Goal: Task Accomplishment & Management: Complete application form

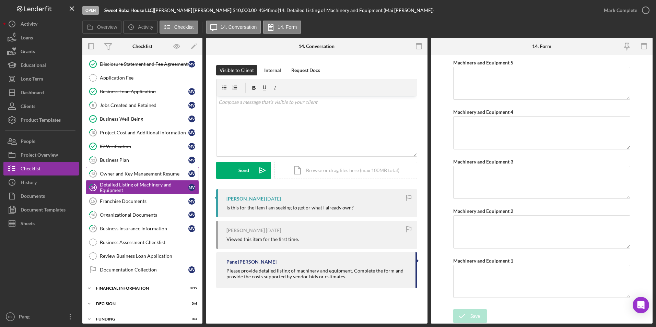
scroll to position [193, 0]
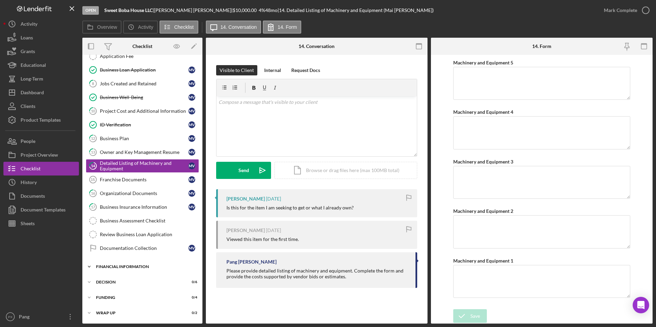
click at [134, 266] on div "Financial Information" at bounding box center [145, 267] width 98 height 4
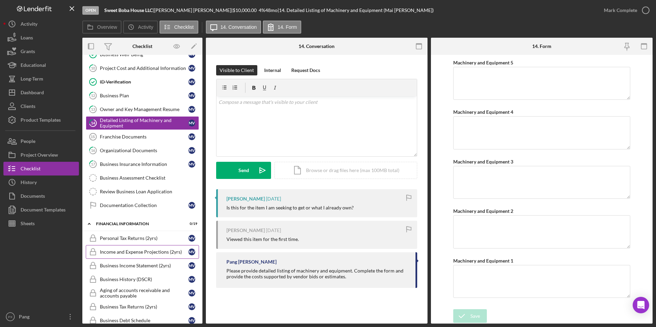
scroll to position [227, 0]
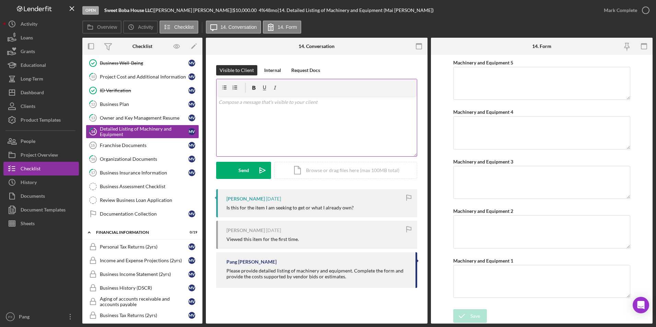
click at [280, 112] on div "v Color teal Color pink Remove color Add row above Add row below Add column bef…" at bounding box center [317, 126] width 200 height 60
click at [396, 102] on p "Hi [PERSON_NAME], I apologize for the delay. This section is where you list the…" at bounding box center [317, 105] width 197 height 15
click at [265, 113] on p "Hi [PERSON_NAME], I apologize for the delay. This section is where you list the…" at bounding box center [317, 105] width 197 height 15
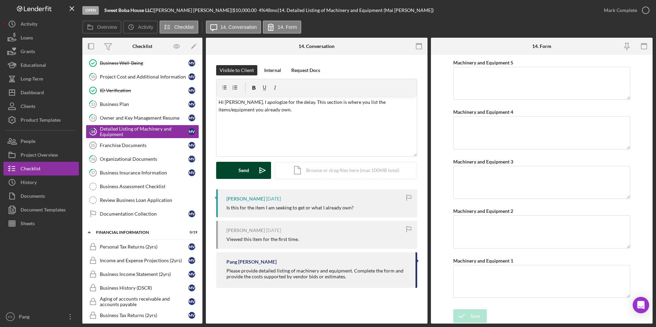
click at [249, 170] on button "Send Icon/icon-invite-send" at bounding box center [243, 170] width 55 height 17
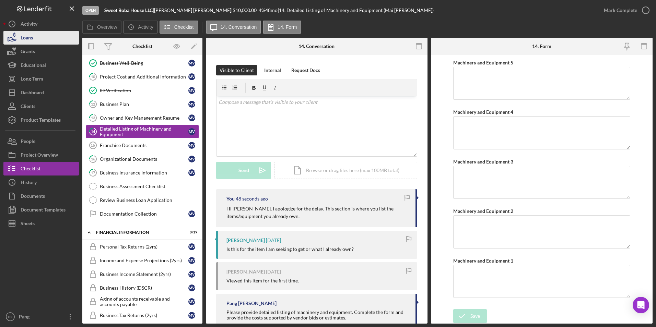
click at [30, 40] on div "Loans" at bounding box center [27, 38] width 12 height 15
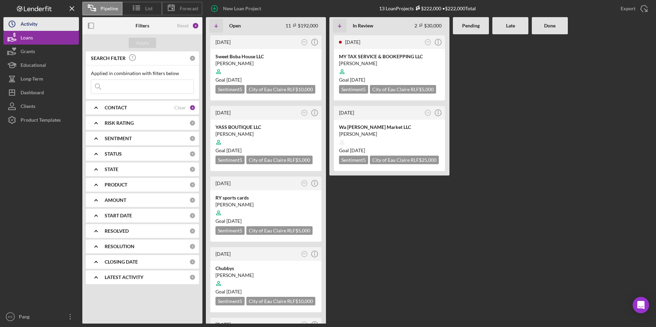
click at [42, 24] on button "Icon/History Activity" at bounding box center [40, 24] width 75 height 14
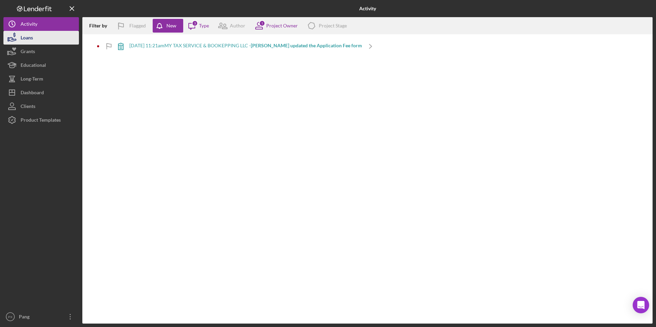
click at [48, 41] on button "Loans" at bounding box center [40, 38] width 75 height 14
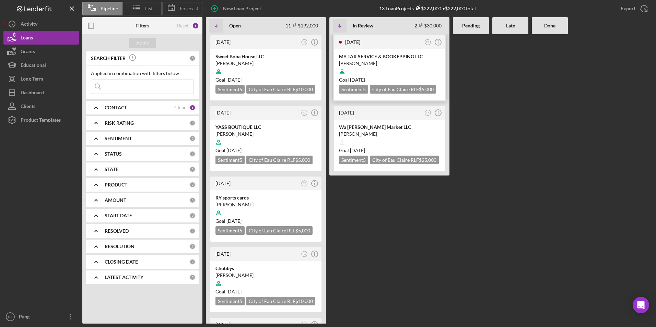
click at [392, 54] on div "MY TAX SERVICE & BOOKEPPING LLC" at bounding box center [389, 56] width 101 height 7
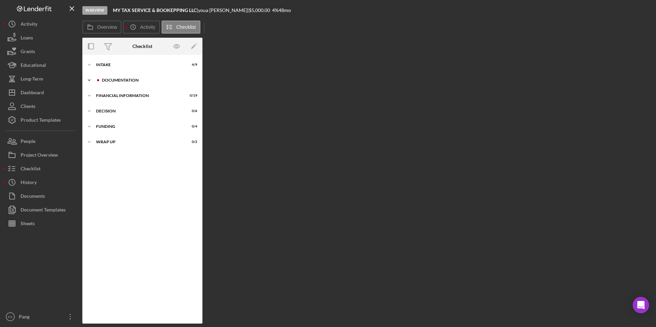
click at [140, 80] on div "Documentation" at bounding box center [148, 80] width 92 height 4
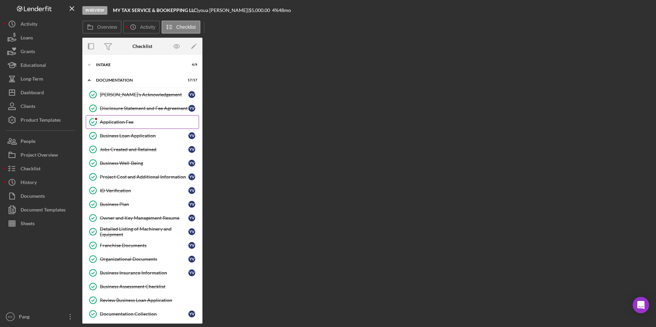
click at [127, 124] on div "Application Fee" at bounding box center [149, 121] width 99 height 5
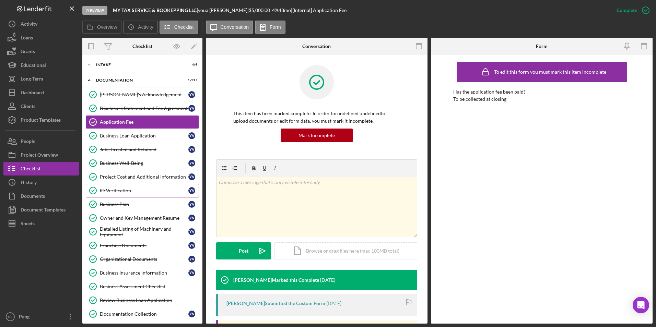
scroll to position [66, 0]
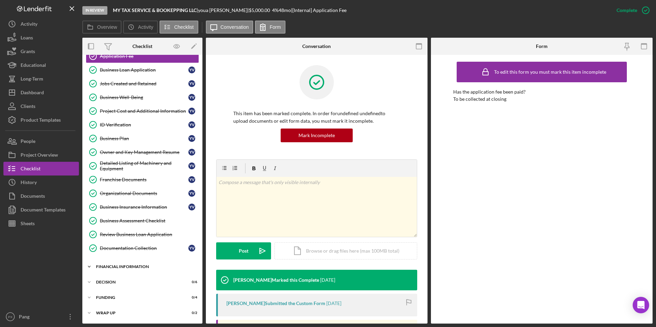
click at [138, 268] on div "Financial Information" at bounding box center [145, 267] width 98 height 4
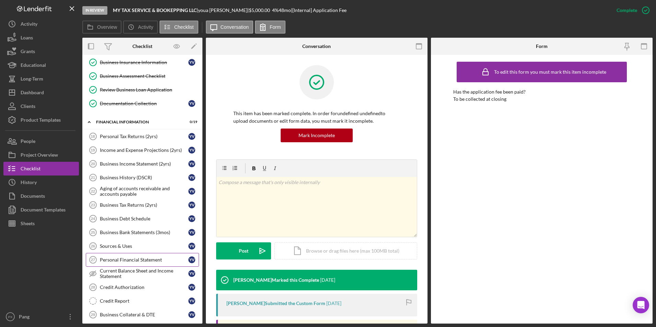
scroll to position [237, 0]
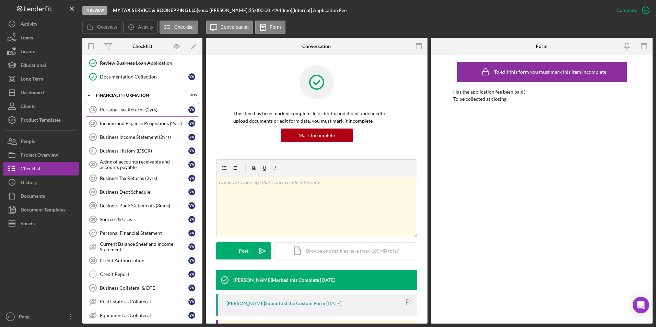
click at [147, 110] on div "Personal Tax Returns (2yrs)" at bounding box center [144, 109] width 89 height 5
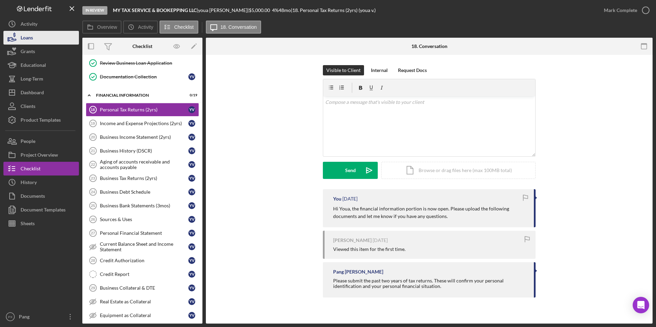
click at [42, 35] on button "Loans" at bounding box center [40, 38] width 75 height 14
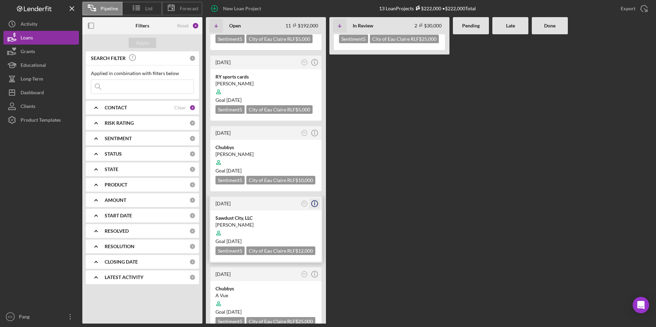
scroll to position [137, 0]
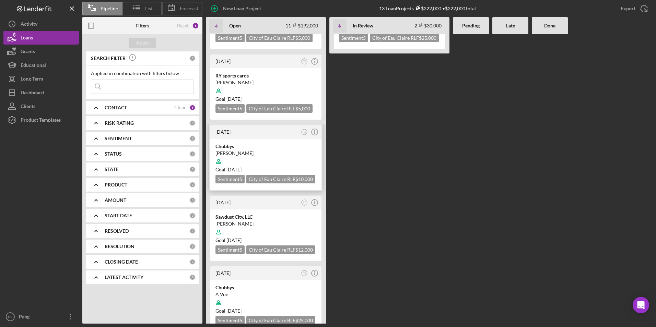
click at [271, 166] on div "Goal [DATE]" at bounding box center [265, 169] width 101 height 7
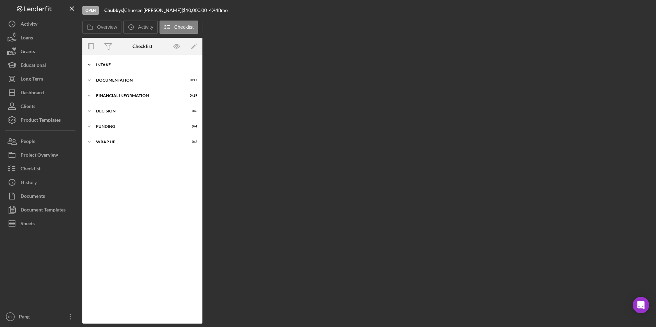
click at [133, 61] on div "Icon/Expander Intake 0 / 9" at bounding box center [142, 65] width 120 height 14
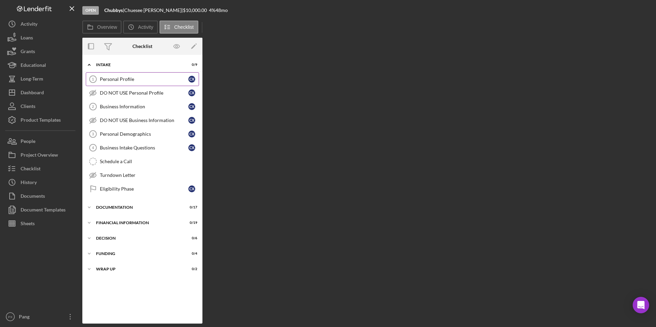
click at [129, 80] on div "Personal Profile" at bounding box center [144, 79] width 89 height 5
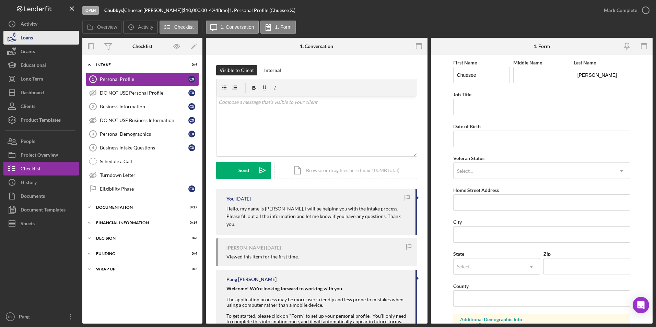
click at [28, 33] on div "Loans" at bounding box center [27, 38] width 12 height 15
